Goal: Task Accomplishment & Management: Complete application form

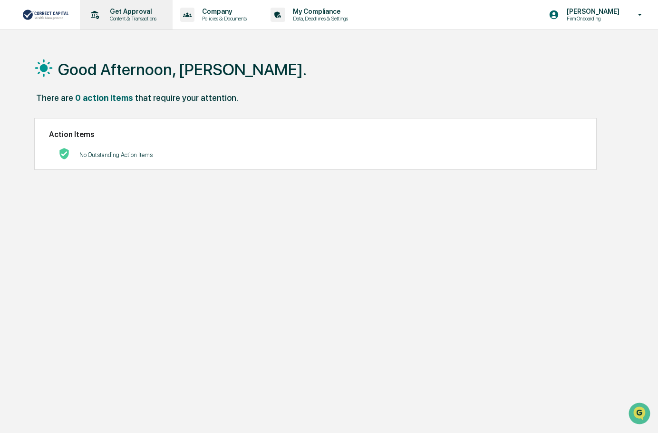
click at [126, 16] on p "Content & Transactions" at bounding box center [131, 18] width 59 height 7
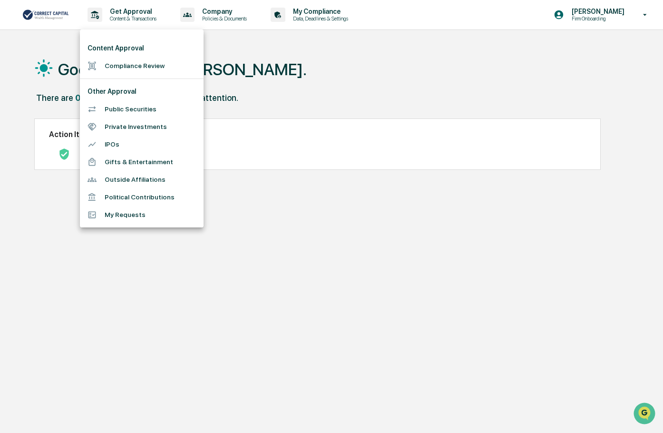
click at [147, 59] on li "Compliance Review" at bounding box center [142, 66] width 124 height 18
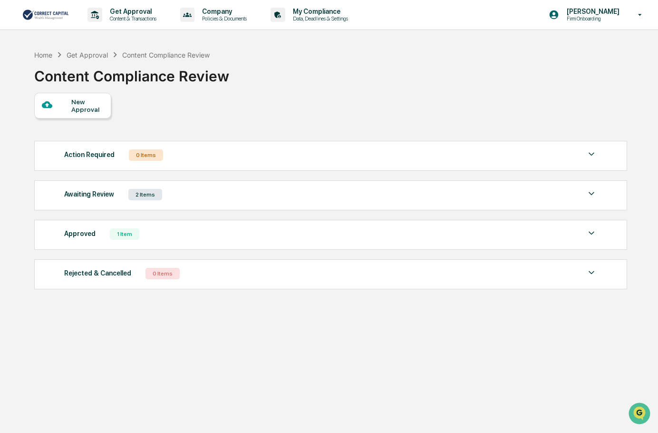
click at [91, 110] on div "New Approval" at bounding box center [87, 105] width 32 height 15
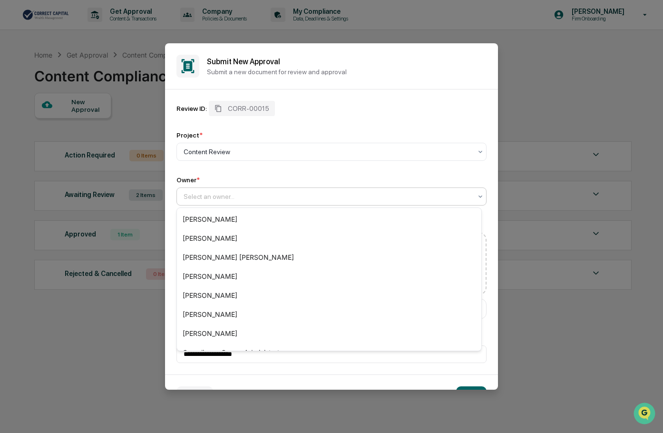
click at [207, 200] on div at bounding box center [328, 197] width 288 height 10
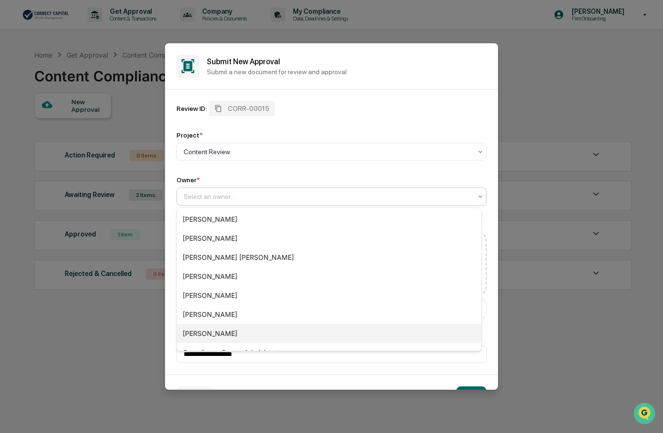
click at [212, 335] on div "[PERSON_NAME]" at bounding box center [329, 333] width 304 height 19
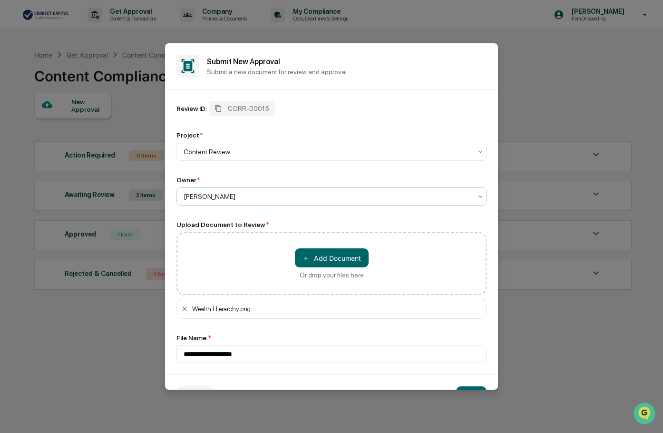
scroll to position [28, 0]
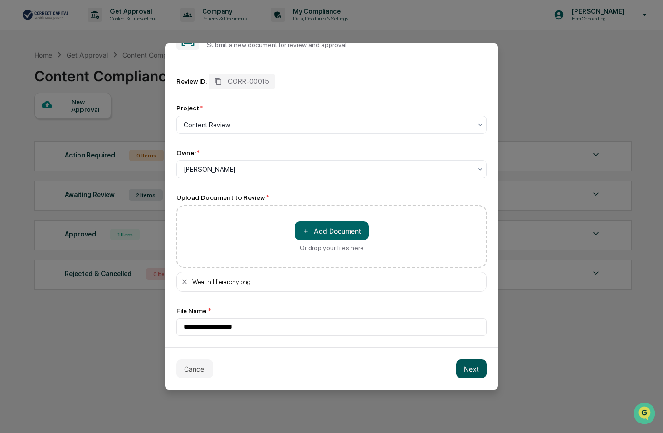
click at [466, 367] on button "Next" at bounding box center [471, 368] width 30 height 19
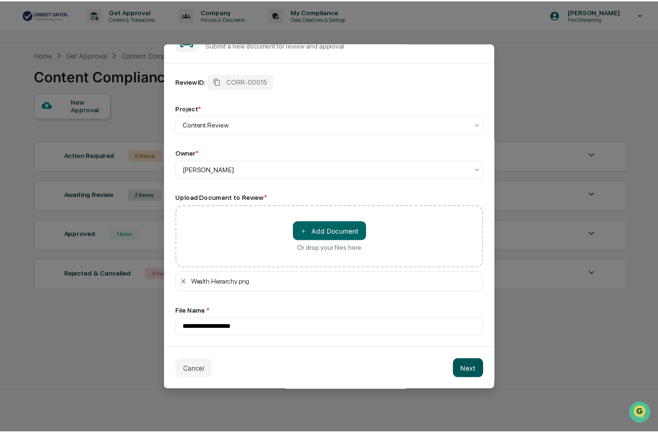
scroll to position [0, 0]
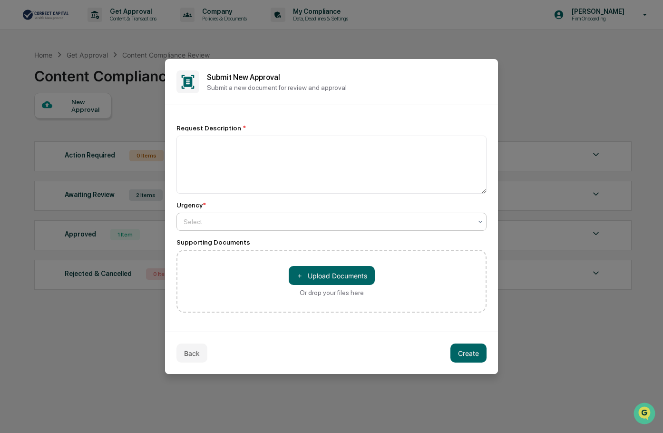
click at [200, 221] on div at bounding box center [328, 222] width 288 height 10
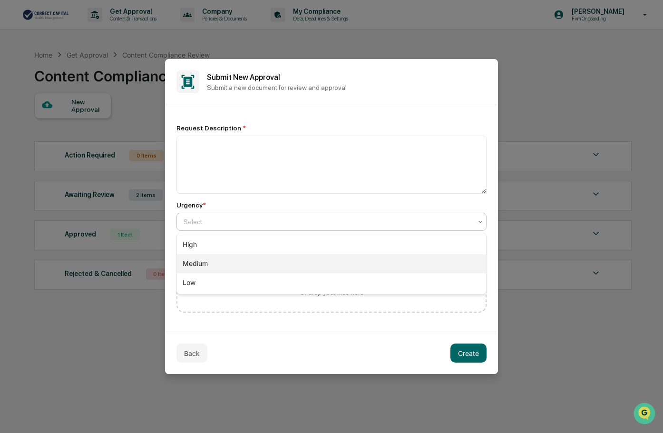
click at [198, 261] on div "Medium" at bounding box center [331, 263] width 309 height 19
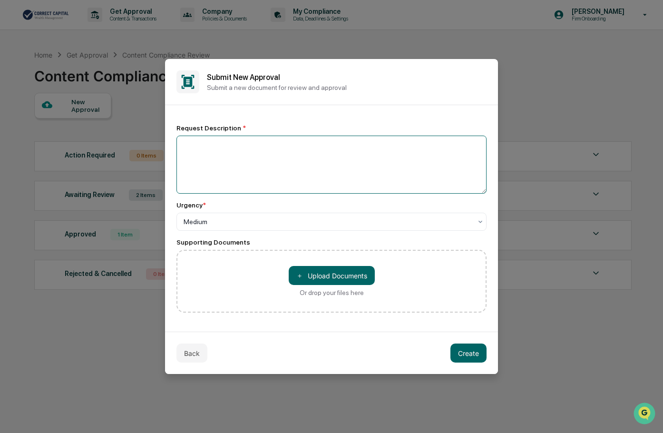
click at [185, 148] on textarea at bounding box center [331, 165] width 310 height 58
type textarea "**********"
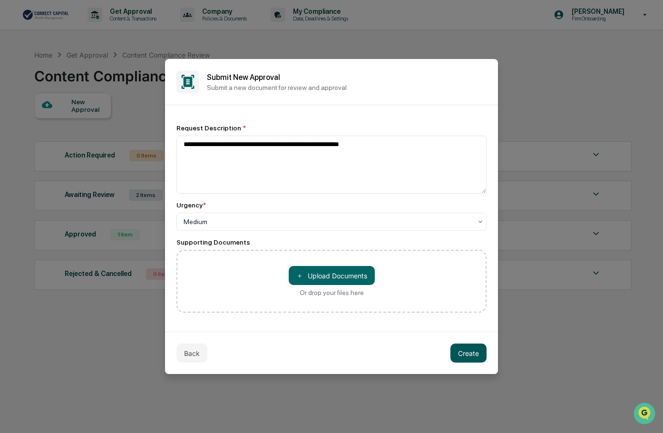
click at [469, 351] on button "Create" at bounding box center [468, 352] width 36 height 19
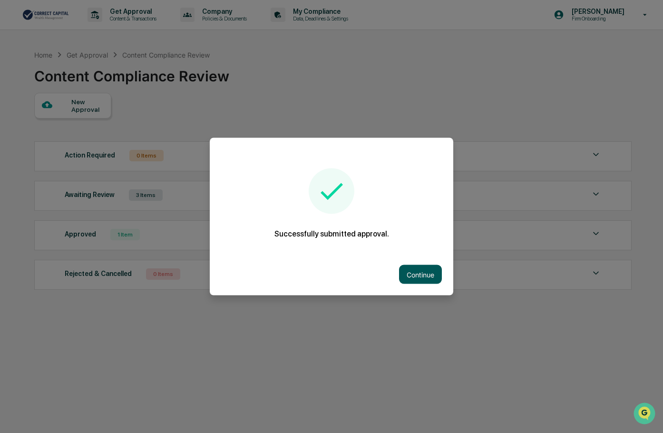
click at [417, 273] on button "Continue" at bounding box center [420, 274] width 43 height 19
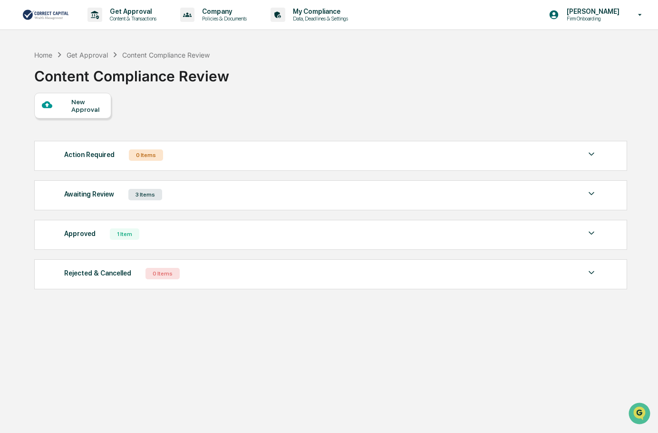
click at [140, 195] on div "3 Items" at bounding box center [145, 194] width 34 height 11
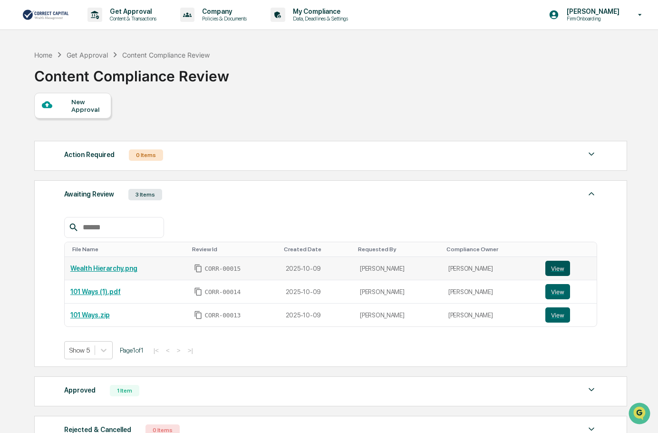
click at [556, 269] on button "View" at bounding box center [557, 268] width 25 height 15
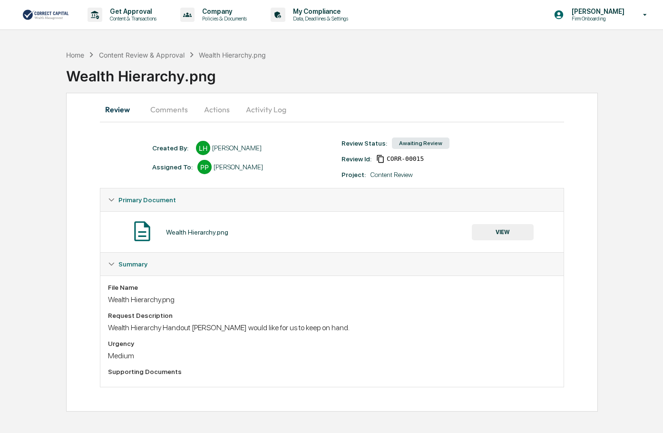
click at [513, 231] on button "VIEW" at bounding box center [503, 232] width 62 height 16
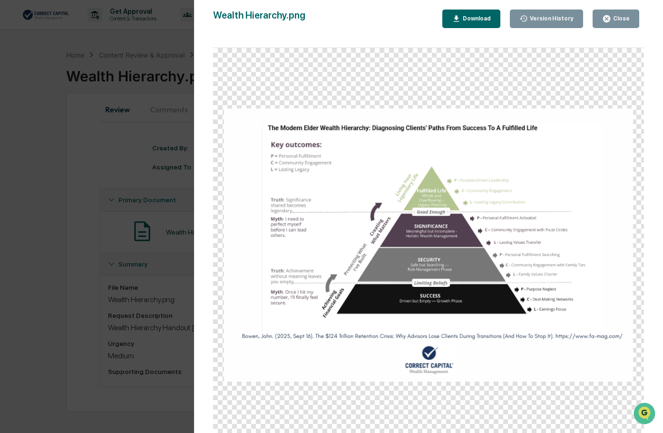
click at [623, 18] on div "Close" at bounding box center [620, 18] width 19 height 7
